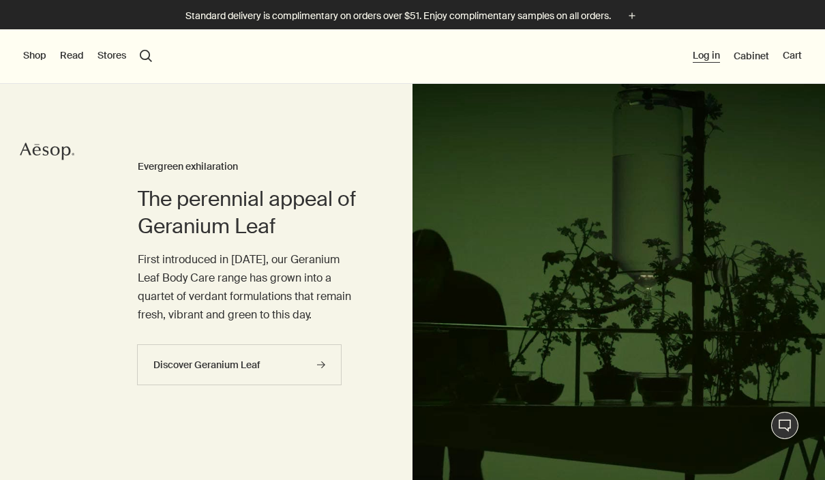
click at [708, 50] on button "Log in" at bounding box center [705, 56] width 27 height 14
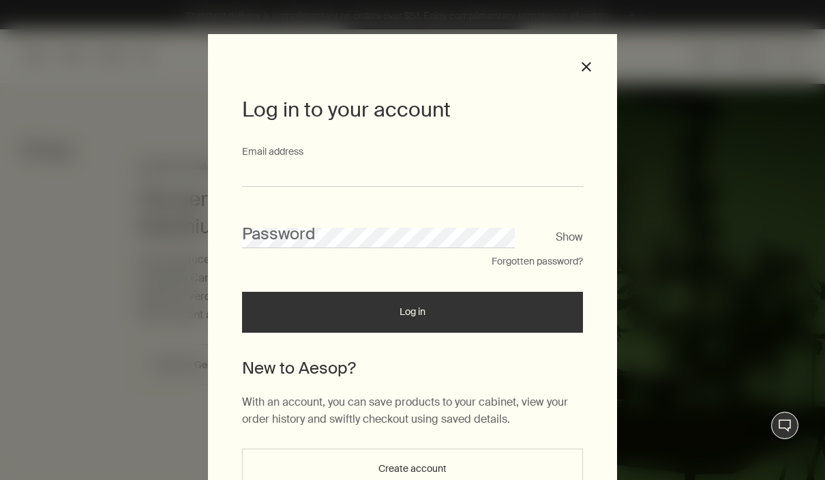
click at [247, 173] on input "Email address" at bounding box center [412, 174] width 341 height 25
type input "**********"
click at [412, 317] on button "Log in" at bounding box center [412, 312] width 341 height 41
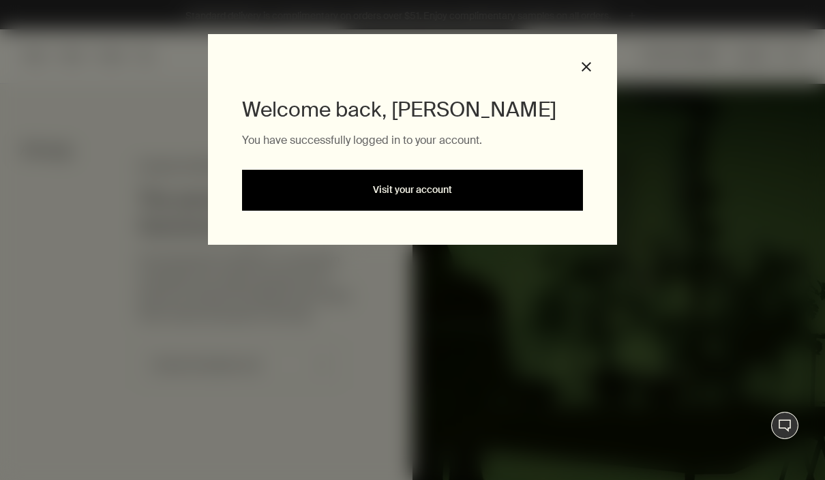
click at [401, 190] on link "Visit your account" at bounding box center [412, 190] width 341 height 41
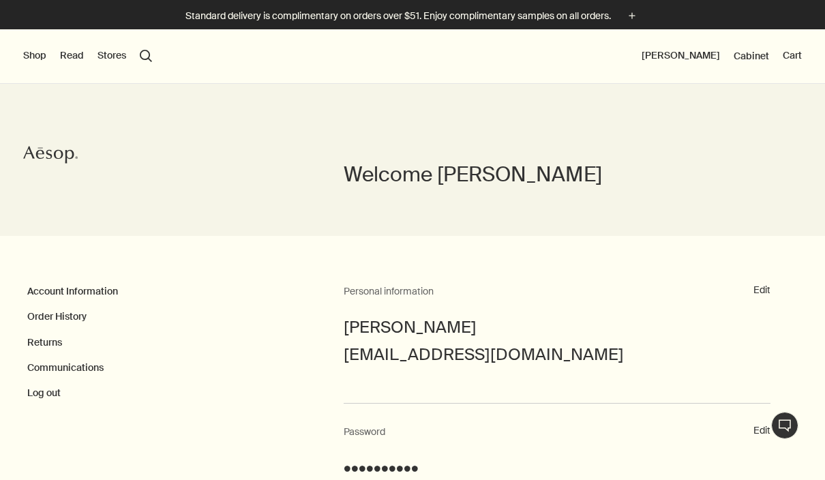
click at [35, 58] on button "Shop" at bounding box center [34, 56] width 23 height 14
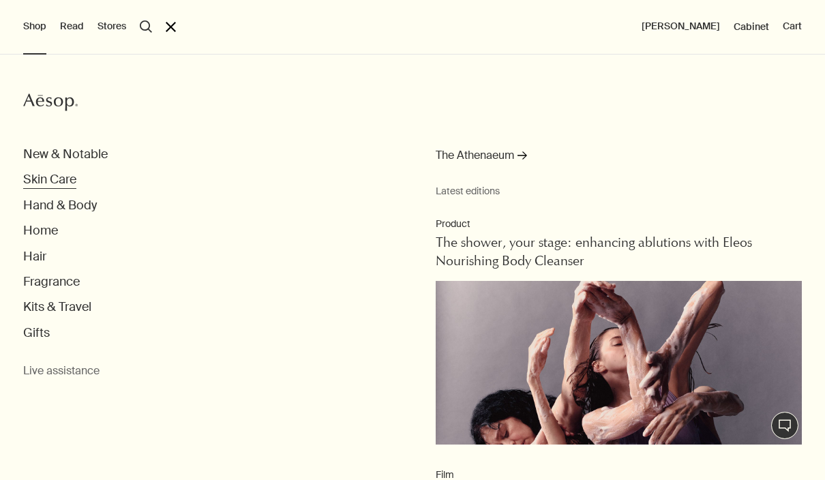
click at [45, 180] on button "Skin Care" at bounding box center [49, 180] width 53 height 16
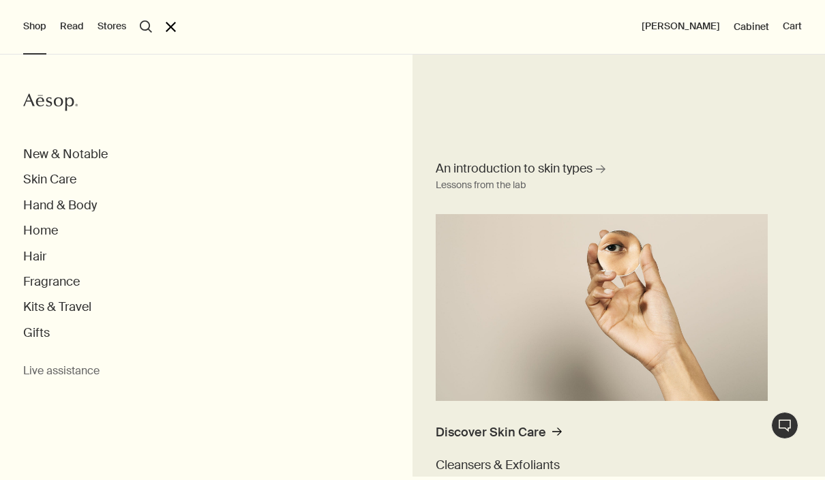
click at [9, 201] on div "Aesop New & Notable Skin Care An introduction to skin types rightArrow Lessons …" at bounding box center [412, 267] width 825 height 425
click at [46, 180] on button "Skin Care" at bounding box center [49, 180] width 53 height 16
click at [58, 180] on button "Skin Care" at bounding box center [49, 180] width 53 height 16
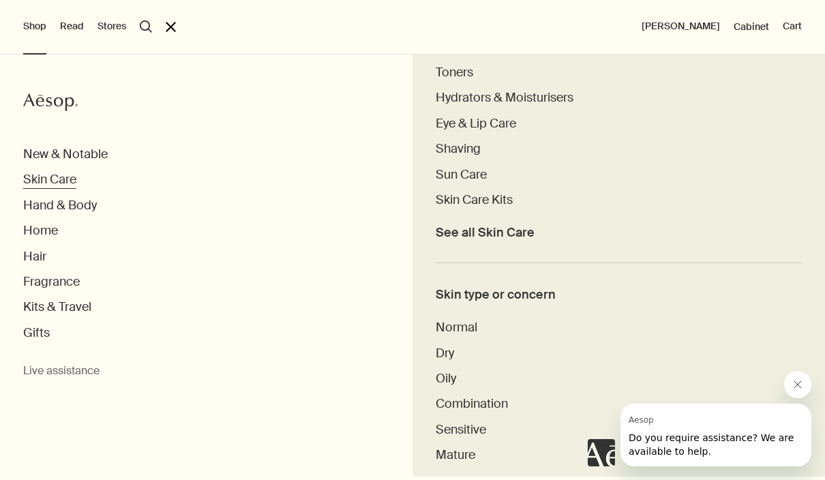
scroll to position [425, 0]
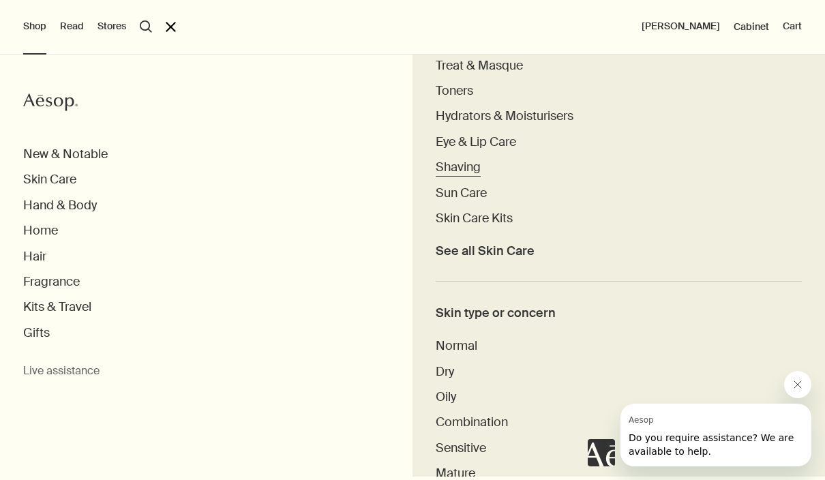
click at [459, 170] on span "Shaving" at bounding box center [457, 167] width 45 height 16
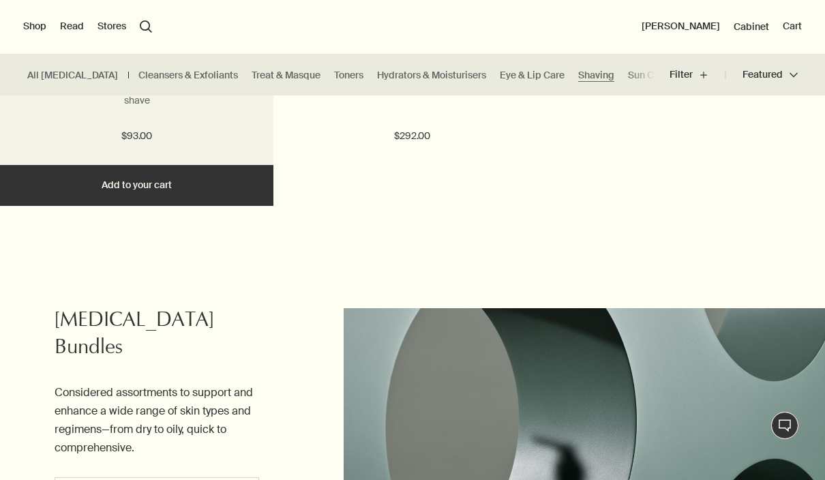
scroll to position [1696, 0]
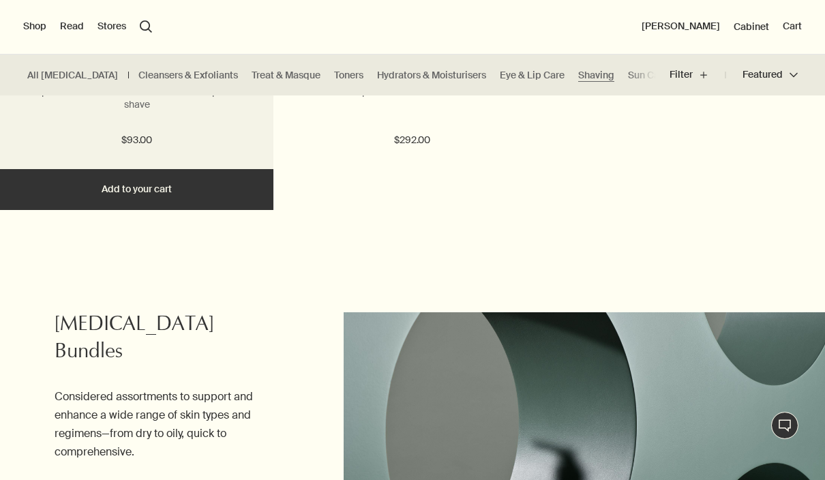
click at [121, 190] on button "Add Add to your cart" at bounding box center [136, 189] width 273 height 41
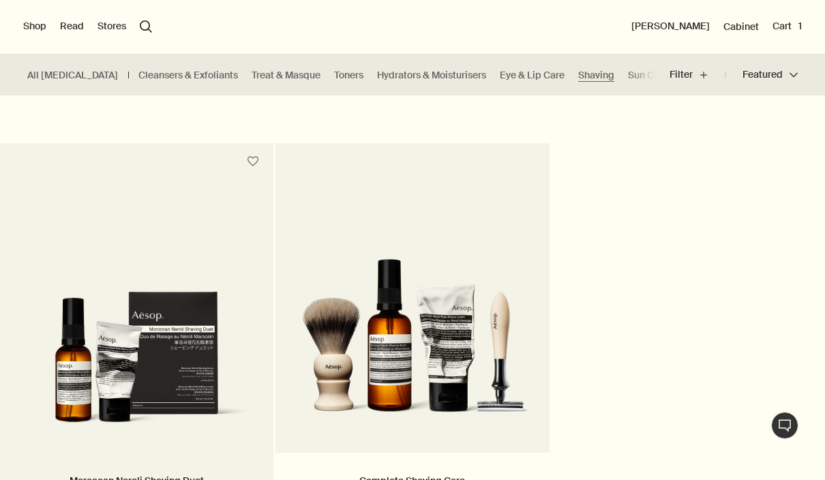
scroll to position [1271, 0]
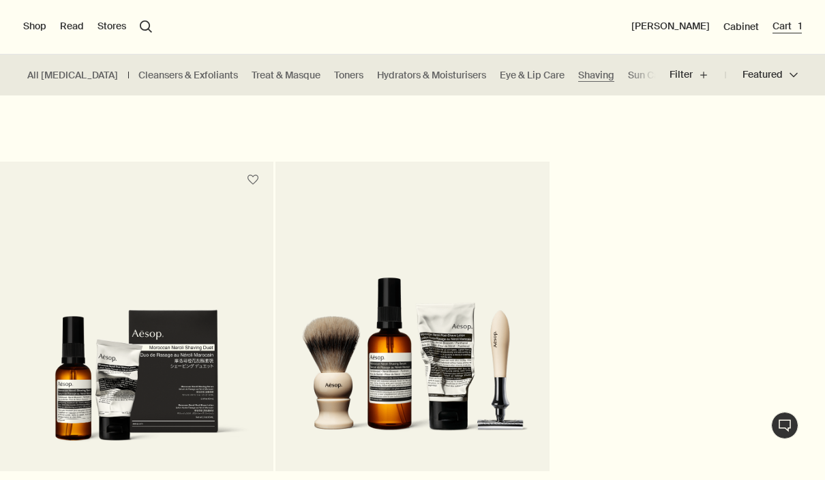
click at [797, 24] on button "Cart 1" at bounding box center [786, 27] width 29 height 14
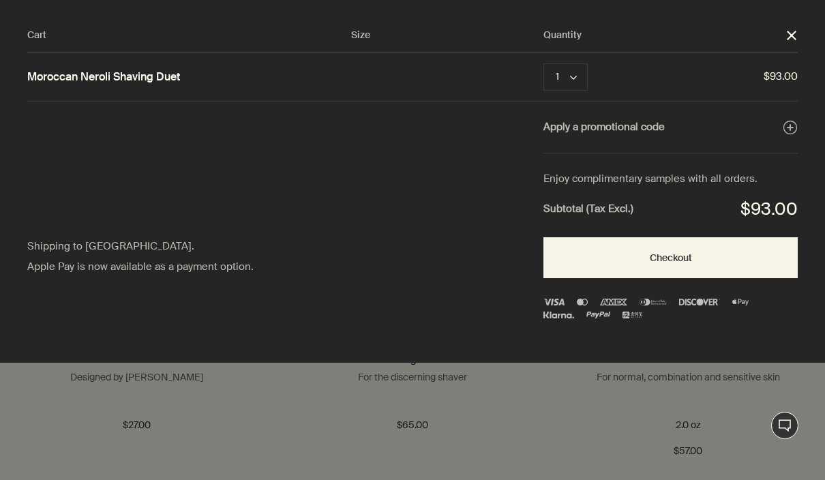
scroll to position [0, 0]
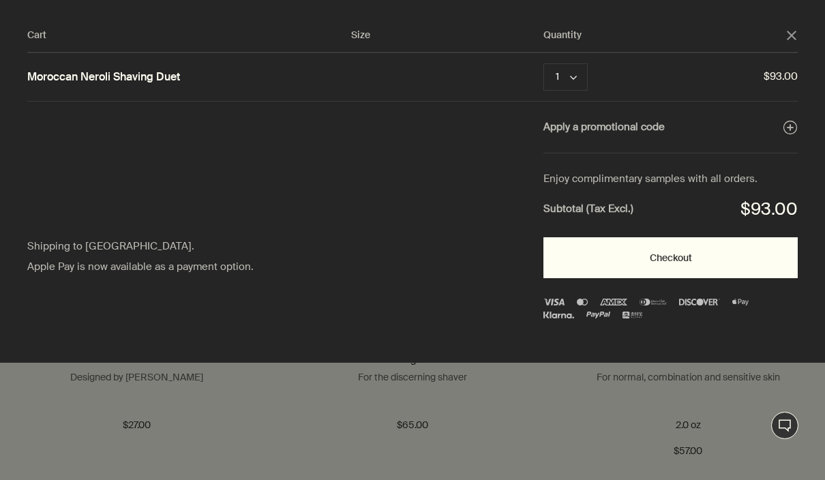
click at [682, 251] on button "Checkout" at bounding box center [670, 257] width 254 height 41
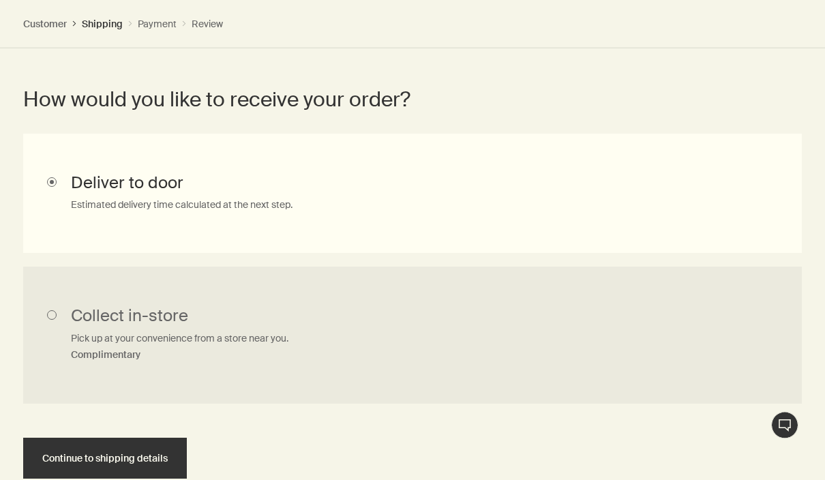
scroll to position [726, 0]
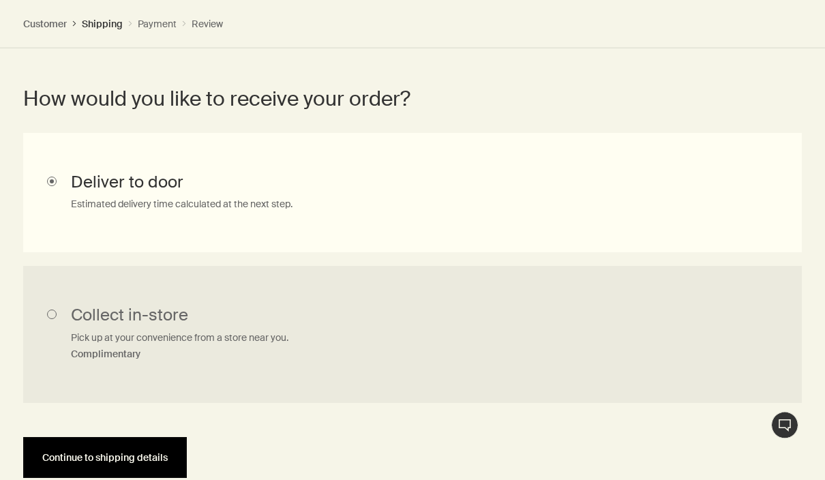
click at [114, 448] on button "Continue to shipping details" at bounding box center [105, 458] width 164 height 41
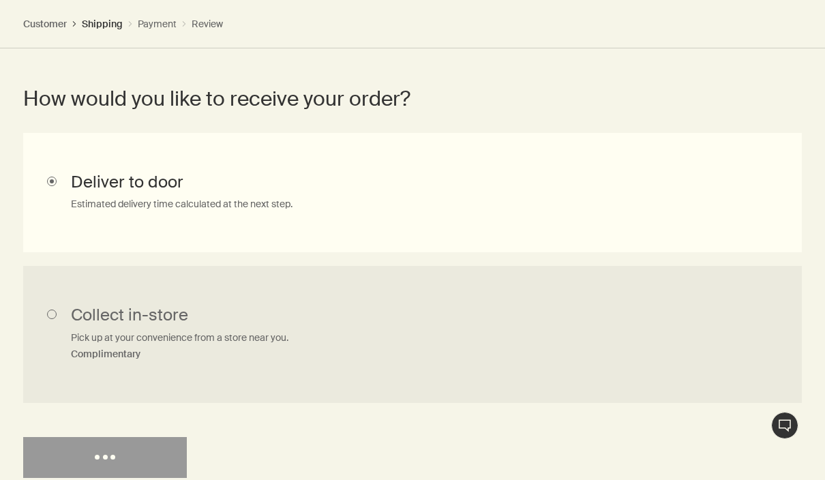
select select "US"
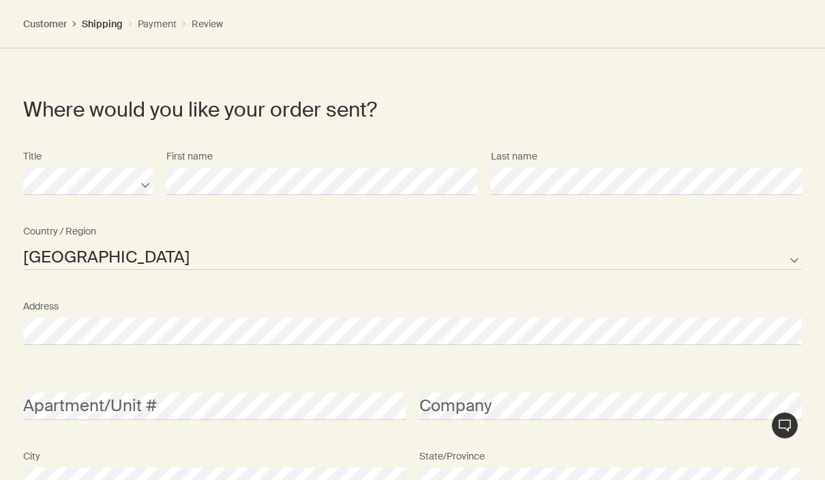
scroll to position [1000, 0]
drag, startPoint x: 208, startPoint y: 164, endPoint x: -1, endPoint y: -1001, distance: 1183.2
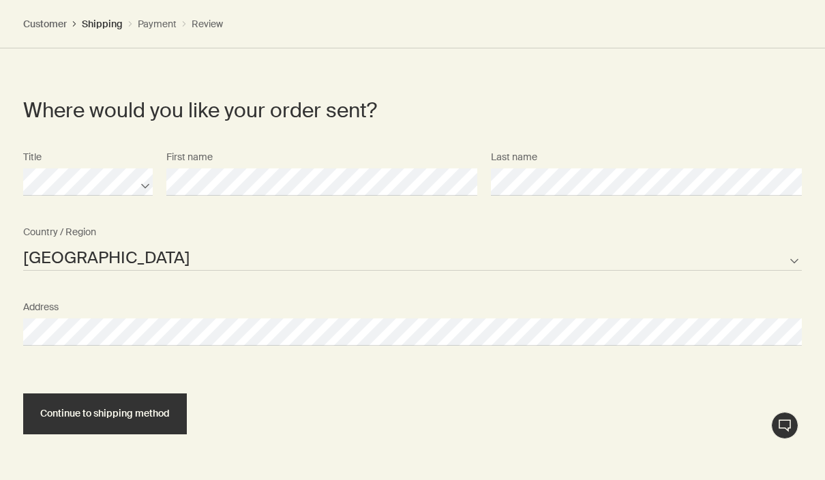
select select "US"
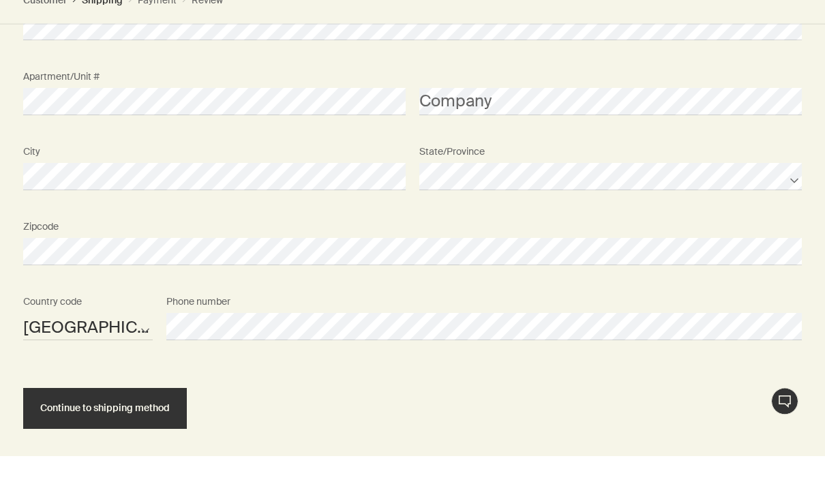
scroll to position [1329, 0]
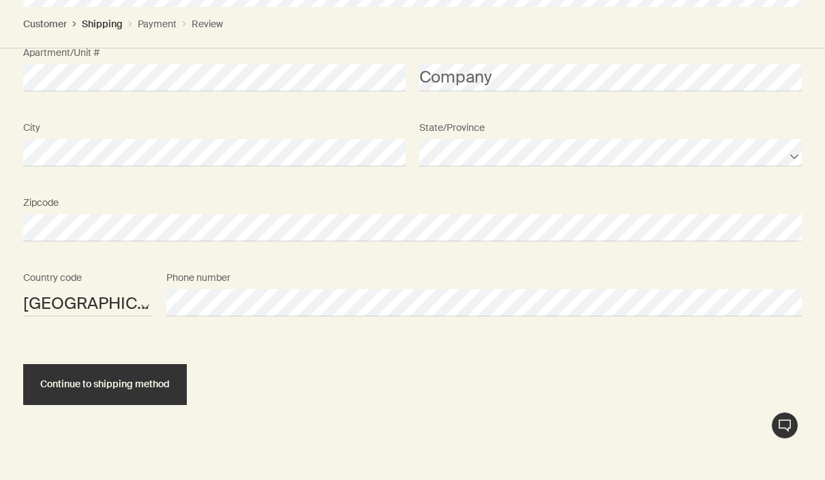
click at [138, 379] on span "Continue to shipping method" at bounding box center [104, 384] width 129 height 10
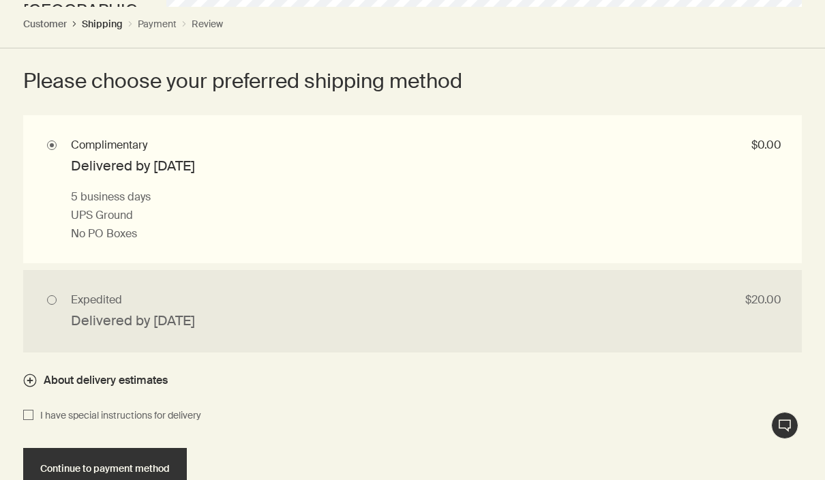
scroll to position [1623, 0]
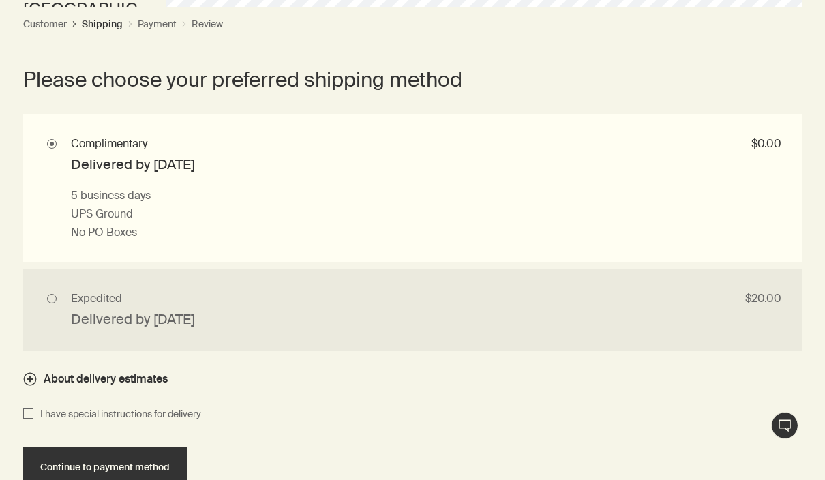
click at [91, 462] on span "Continue to payment method" at bounding box center [104, 467] width 129 height 10
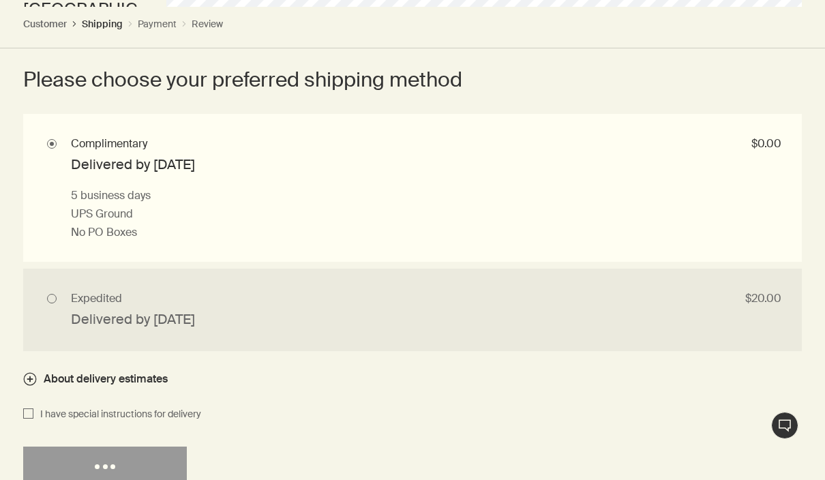
select select "US"
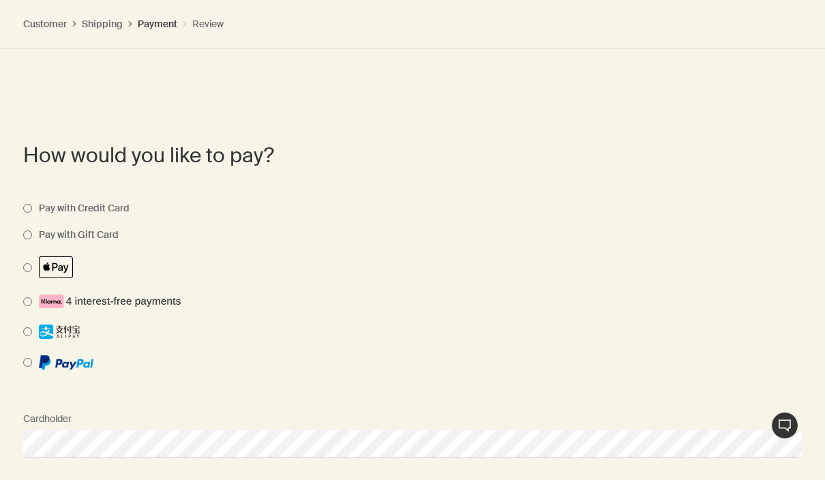
scroll to position [1340, 0]
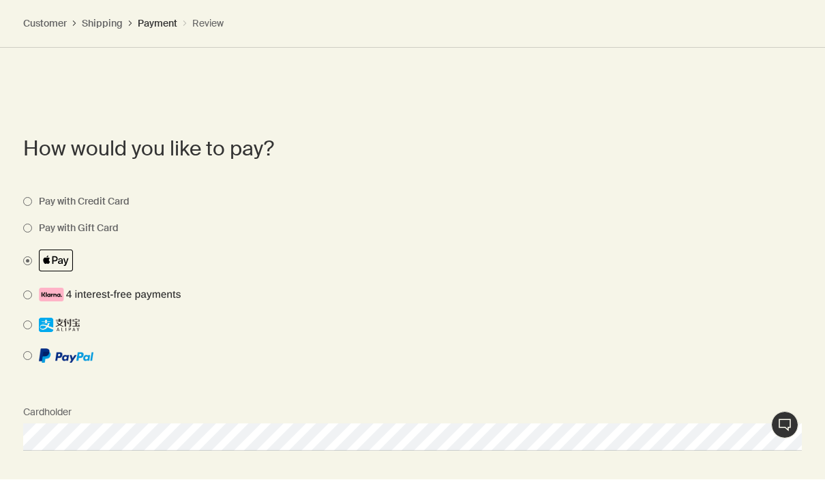
click at [25, 258] on span at bounding box center [402, 261] width 758 height 22
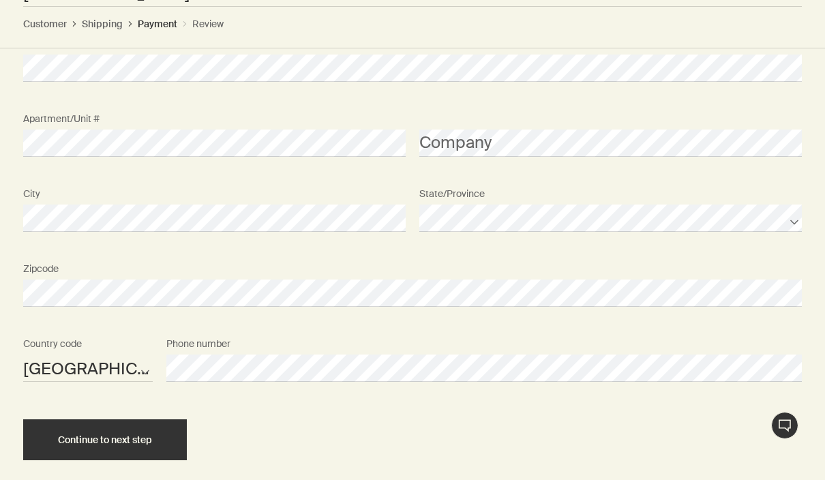
scroll to position [2065, 0]
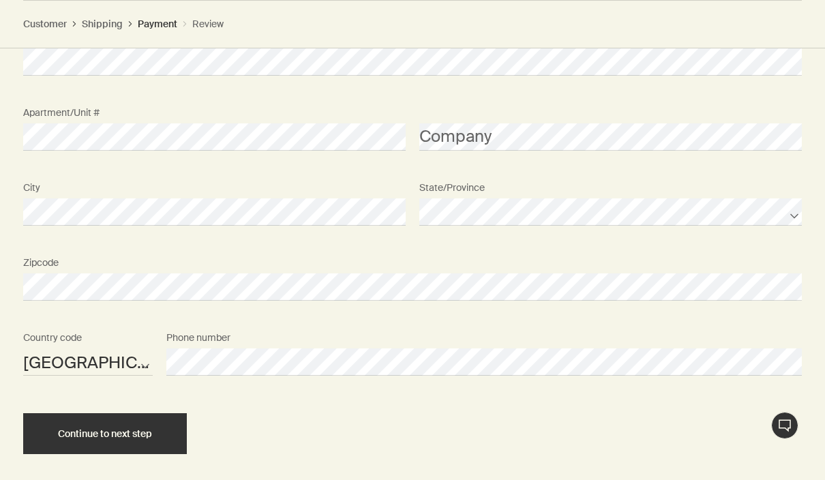
click at [111, 429] on span "Continue to next step" at bounding box center [105, 434] width 94 height 10
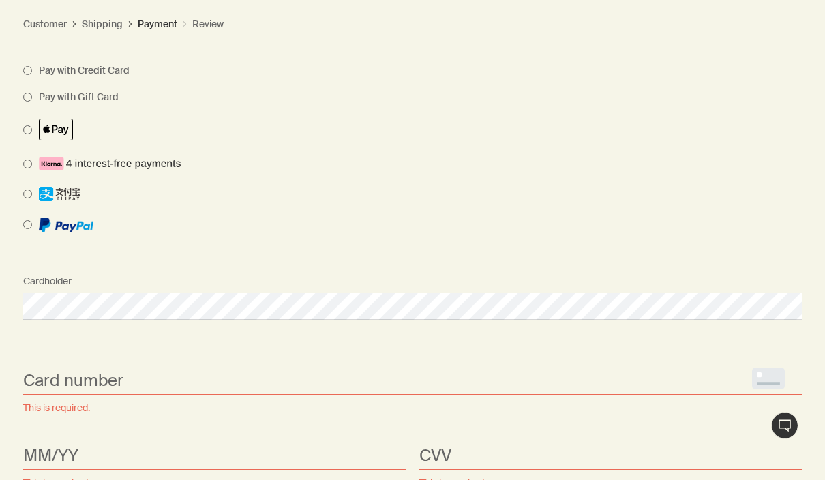
scroll to position [1393, 0]
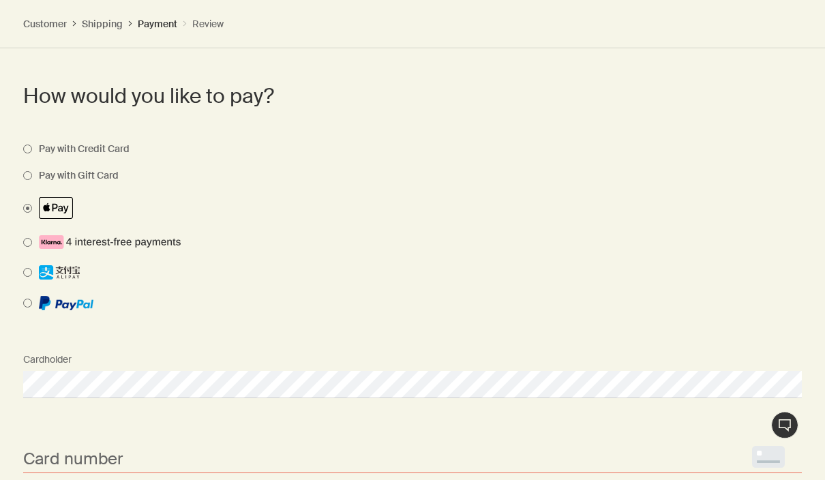
click at [29, 200] on span at bounding box center [402, 209] width 758 height 22
select select "US"
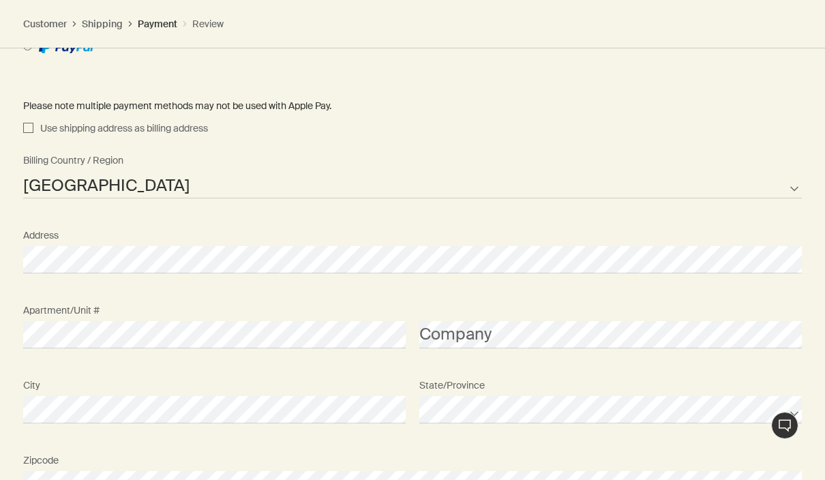
scroll to position [1538, 0]
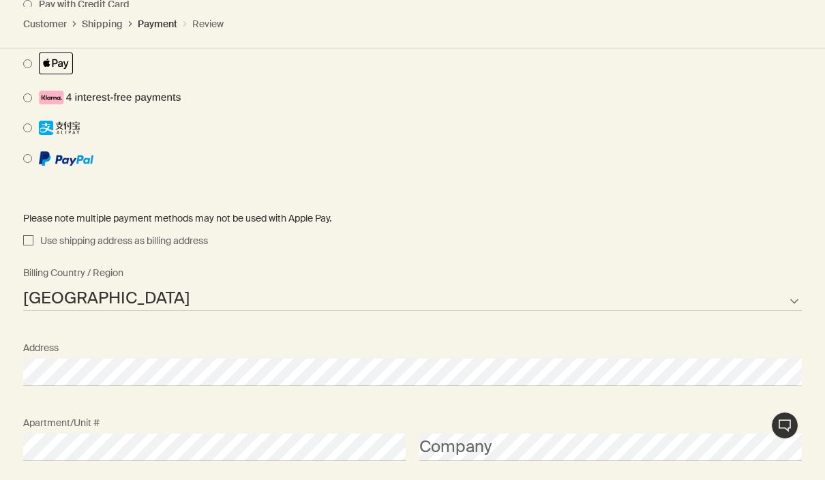
click at [28, 236] on input "Use shipping address as billing address" at bounding box center [28, 241] width 10 height 16
checkbox input "true"
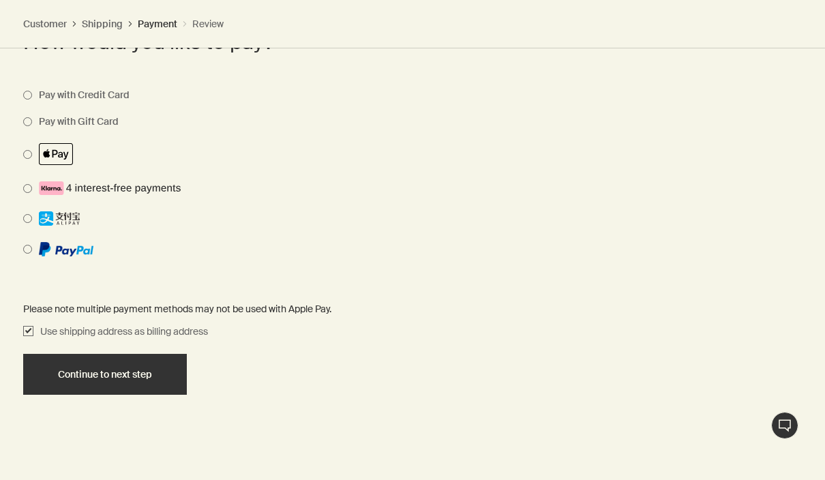
click at [121, 373] on span "Continue to next step" at bounding box center [105, 374] width 94 height 10
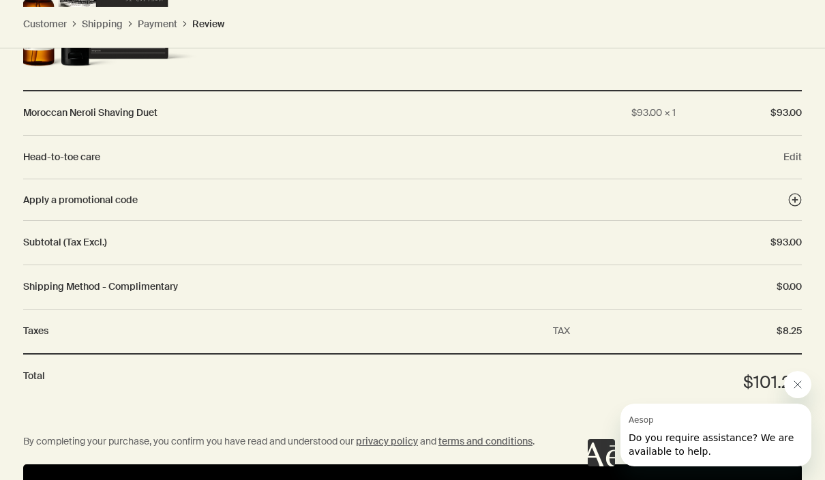
scroll to position [1887, 0]
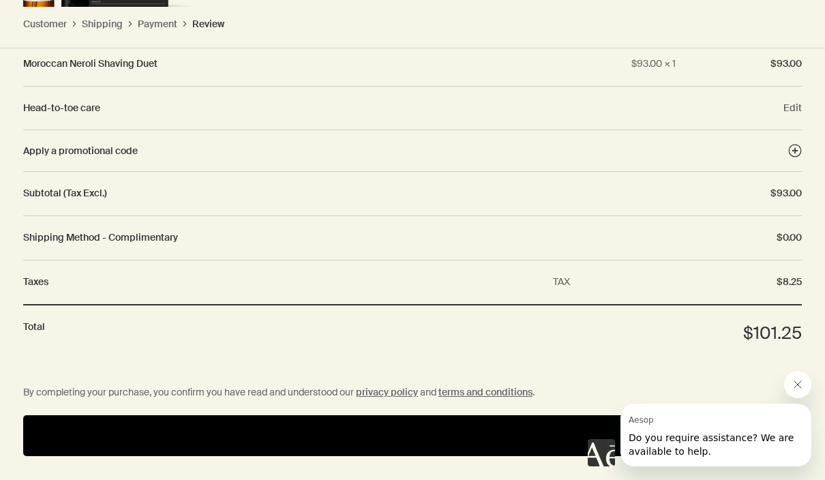
click at [412, 424] on button "Pay" at bounding box center [412, 435] width 778 height 41
